Goal: Information Seeking & Learning: Learn about a topic

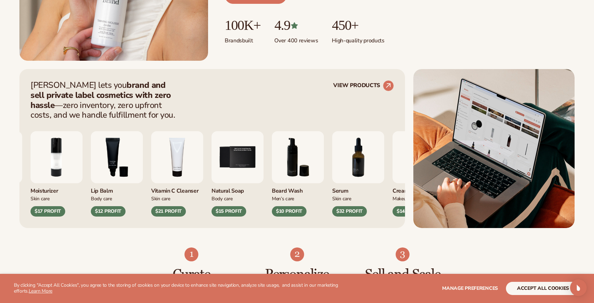
scroll to position [229, 0]
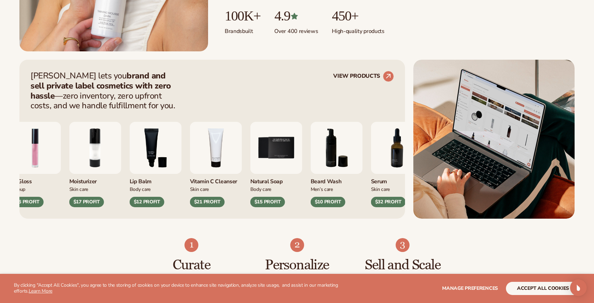
click at [202, 154] on img "4 / 9" at bounding box center [216, 148] width 52 height 52
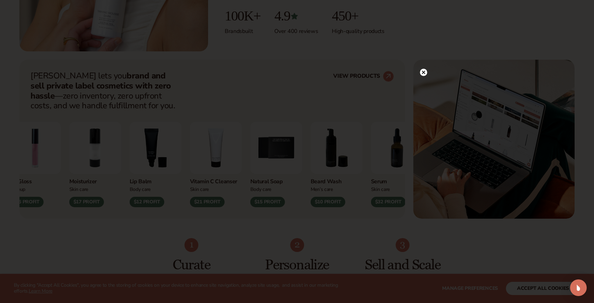
click at [425, 69] on icon at bounding box center [423, 72] width 7 height 7
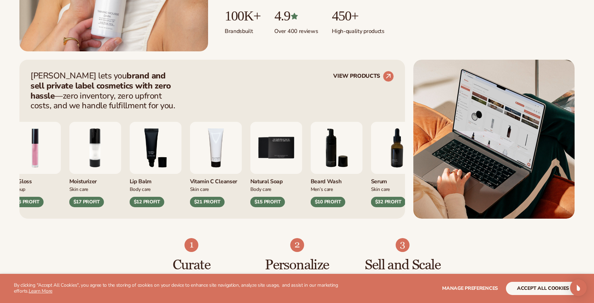
click at [157, 151] on img "3 / 9" at bounding box center [156, 148] width 52 height 52
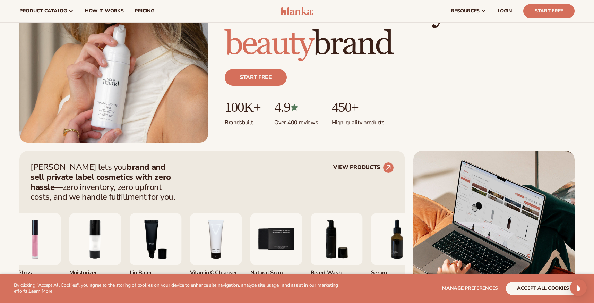
scroll to position [0, 0]
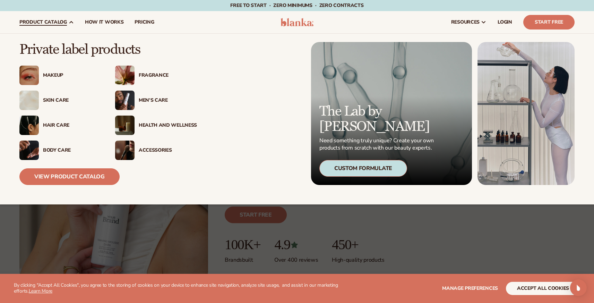
click at [48, 74] on div "Makeup" at bounding box center [72, 76] width 58 height 6
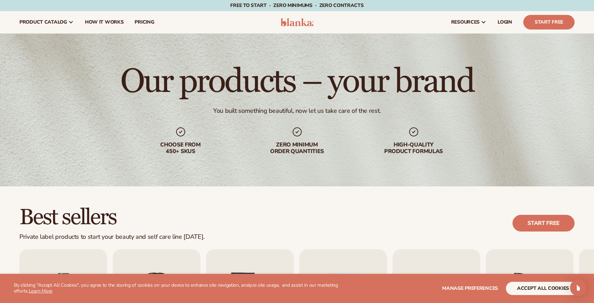
scroll to position [236, 0]
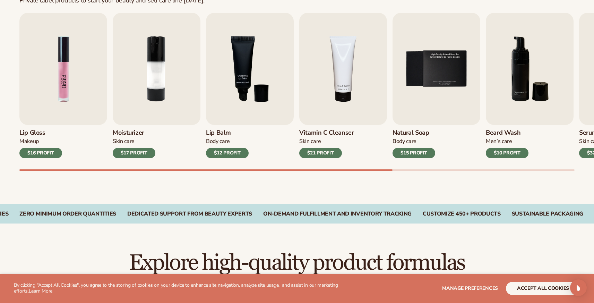
click at [72, 85] on img "1 / 9" at bounding box center [63, 69] width 88 height 112
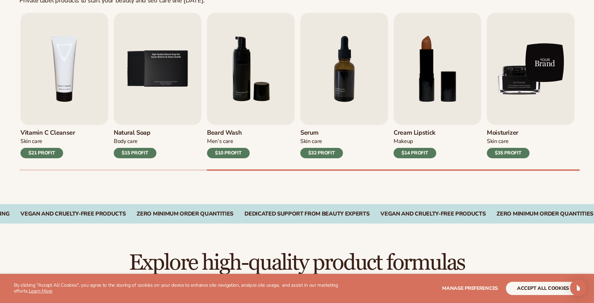
click at [525, 90] on img "9 / 9" at bounding box center [531, 69] width 88 height 112
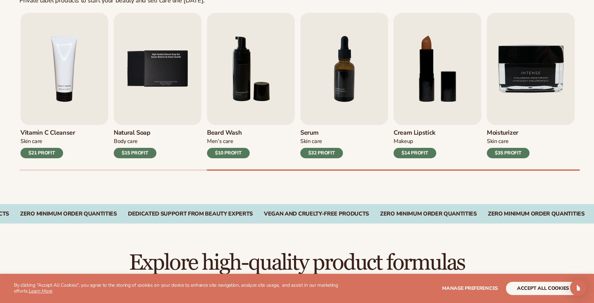
click at [510, 136] on h3 "Moisturizer" at bounding box center [508, 133] width 43 height 8
click at [509, 135] on h3 "Moisturizer" at bounding box center [508, 133] width 43 height 8
click at [520, 161] on div "Lip Gloss Makeup $16 PROFIT Moisturizer [MEDICAL_DATA] $17 PROFIT [MEDICAL_DATA…" at bounding box center [306, 92] width 575 height 158
click at [514, 149] on div "$35 PROFIT" at bounding box center [508, 153] width 43 height 10
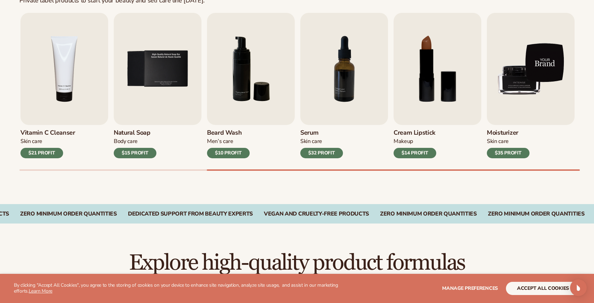
click at [526, 85] on img "9 / 9" at bounding box center [531, 69] width 88 height 112
click at [525, 84] on img "9 / 9" at bounding box center [531, 69] width 88 height 112
click at [526, 84] on img "9 / 9" at bounding box center [531, 69] width 88 height 112
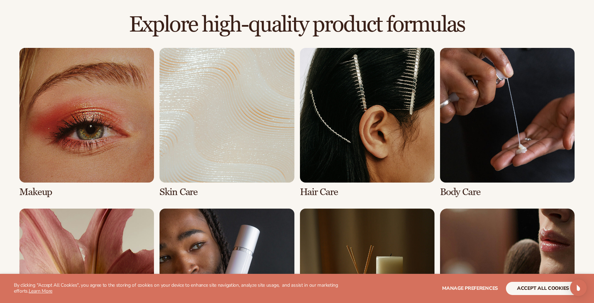
scroll to position [475, 0]
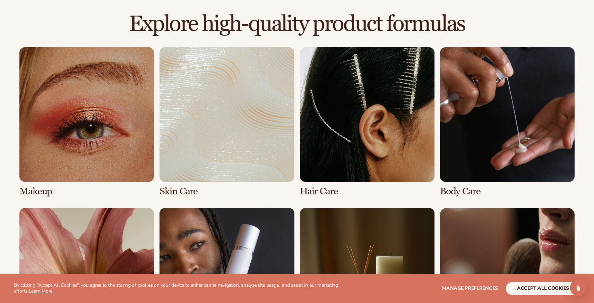
click at [367, 143] on link "3 / 8" at bounding box center [367, 122] width 135 height 150
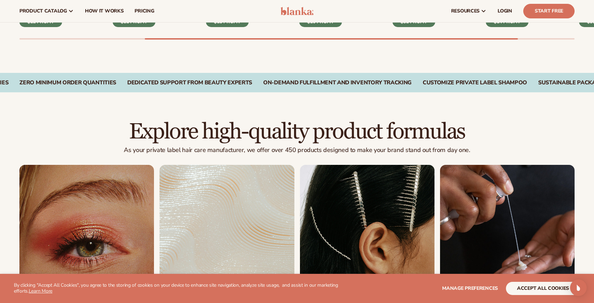
scroll to position [226, 0]
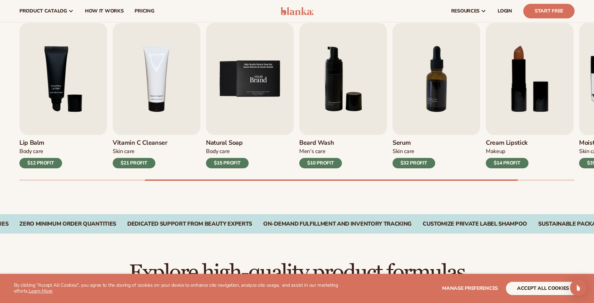
click at [245, 105] on img "5 / 9" at bounding box center [250, 79] width 88 height 112
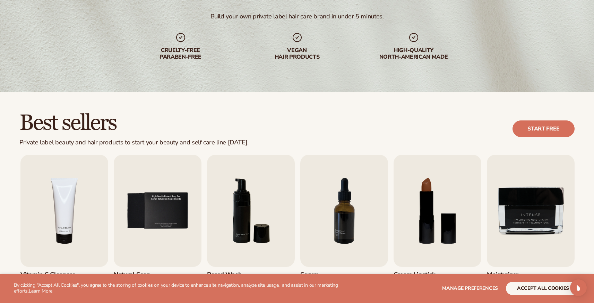
scroll to position [232, 0]
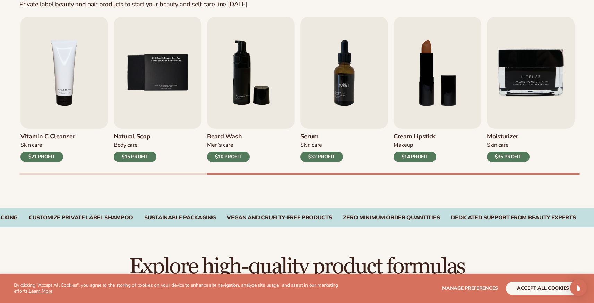
click at [354, 73] on img "7 / 9" at bounding box center [345, 73] width 88 height 112
click at [353, 74] on img "7 / 9" at bounding box center [345, 73] width 88 height 112
click at [449, 66] on img "8 / 9" at bounding box center [438, 73] width 88 height 112
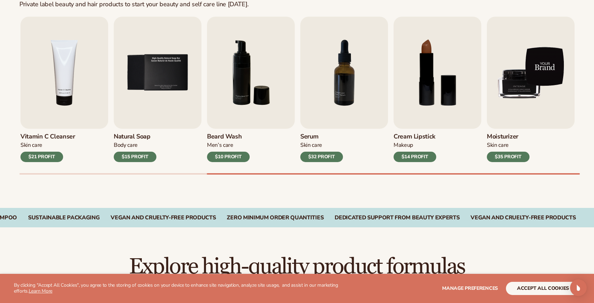
click at [553, 69] on img "9 / 9" at bounding box center [531, 73] width 88 height 112
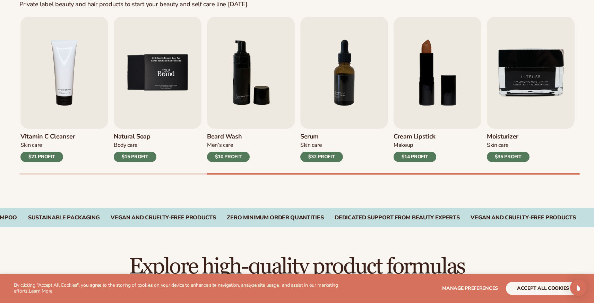
click at [168, 84] on img "5 / 9" at bounding box center [158, 73] width 88 height 112
click at [94, 88] on img "4 / 9" at bounding box center [64, 73] width 88 height 112
